Goal: Check status: Check status

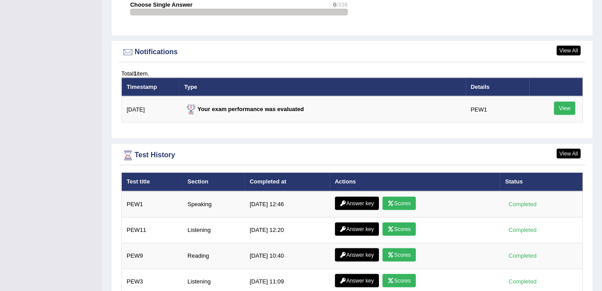
scroll to position [1066, 0]
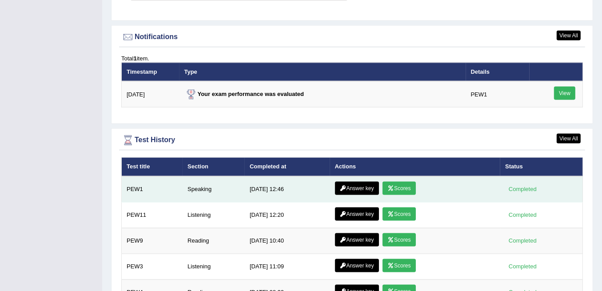
click at [354, 182] on link "Answer key" at bounding box center [357, 188] width 44 height 13
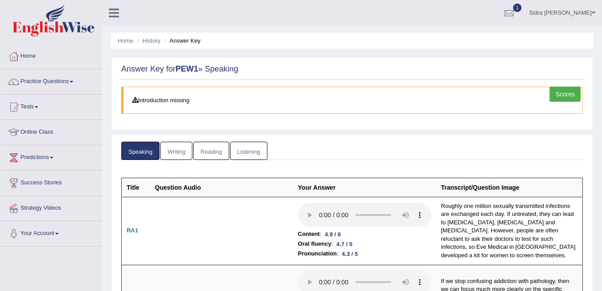
click at [566, 93] on link "Scores" at bounding box center [564, 94] width 31 height 15
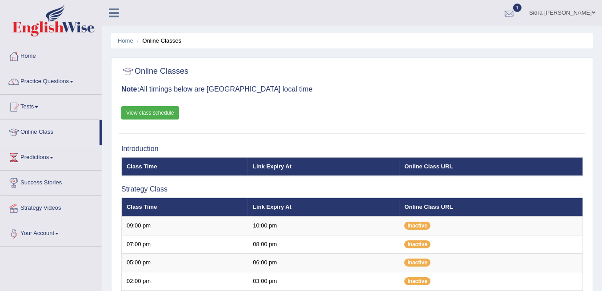
click at [516, 11] on div at bounding box center [508, 13] width 13 height 13
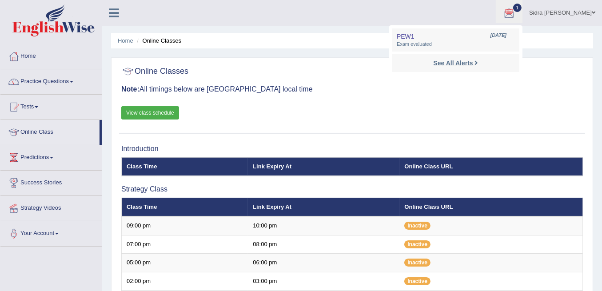
click at [481, 59] on link "See All Alerts" at bounding box center [455, 63] width 49 height 10
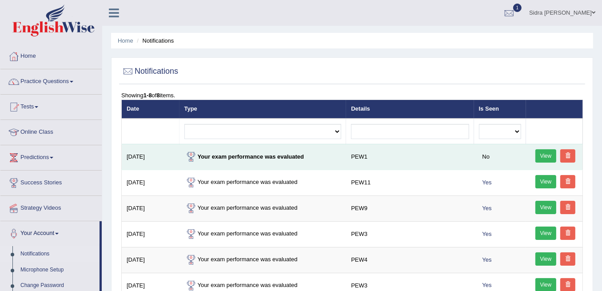
click at [268, 156] on strong "Your exam performance was evaluated" at bounding box center [244, 156] width 120 height 7
click at [542, 153] on link "View" at bounding box center [545, 155] width 21 height 13
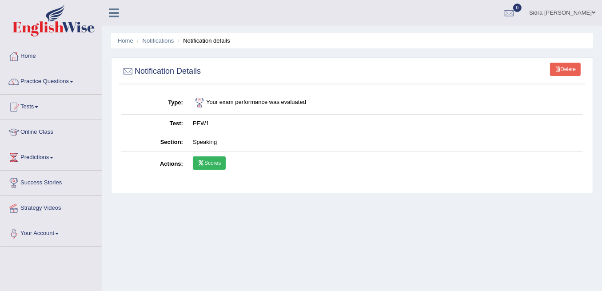
click at [207, 166] on link "Scores" at bounding box center [209, 162] width 33 height 13
